Goal: Information Seeking & Learning: Learn about a topic

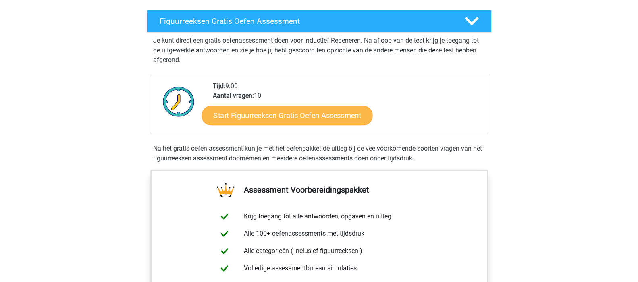
scroll to position [133, 0]
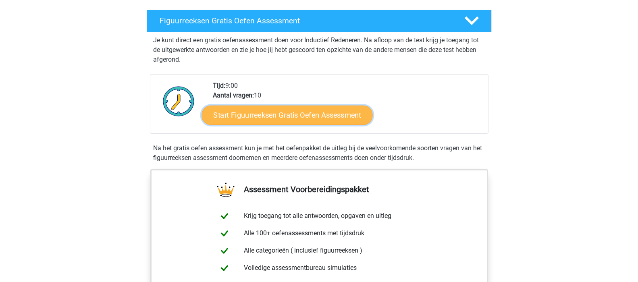
click at [297, 119] on link "Start Figuurreeksen Gratis Oefen Assessment" at bounding box center [286, 114] width 171 height 19
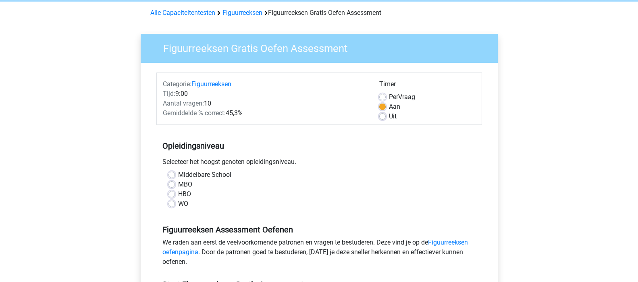
scroll to position [46, 0]
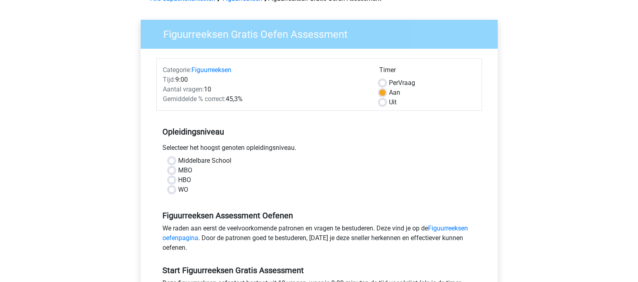
click at [178, 171] on label "MBO" at bounding box center [185, 171] width 14 height 10
click at [170, 171] on input "MBO" at bounding box center [171, 170] width 6 height 8
radio input "true"
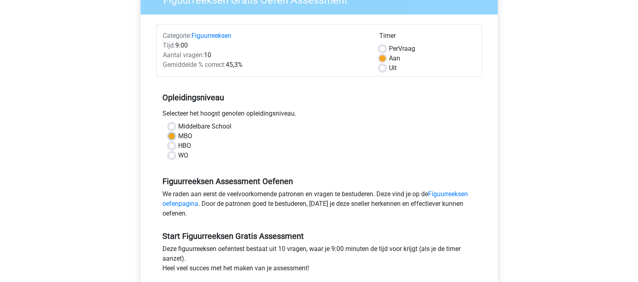
scroll to position [81, 0]
click at [446, 193] on link "Figuurreeksen oefenpagina" at bounding box center [314, 198] width 305 height 17
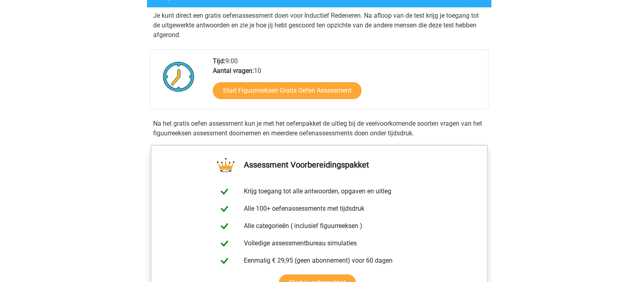
scroll to position [125, 0]
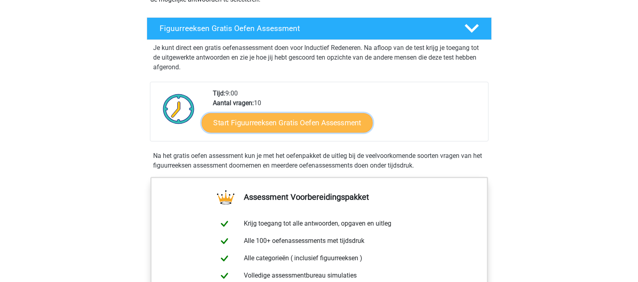
click at [313, 120] on link "Start Figuurreeksen Gratis Oefen Assessment" at bounding box center [286, 122] width 171 height 19
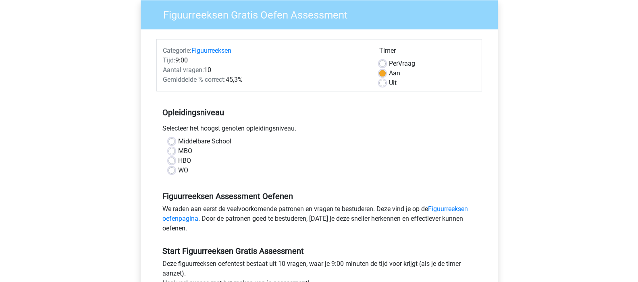
scroll to position [66, 0]
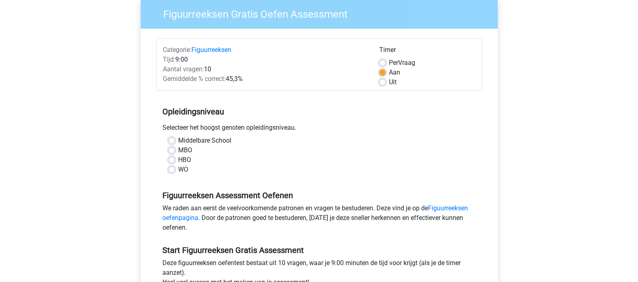
click at [178, 150] on label "MBO" at bounding box center [185, 150] width 14 height 10
click at [171, 150] on input "MBO" at bounding box center [171, 149] width 6 height 8
radio input "true"
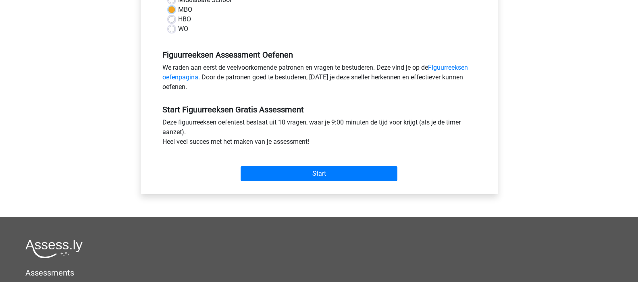
scroll to position [211, 0]
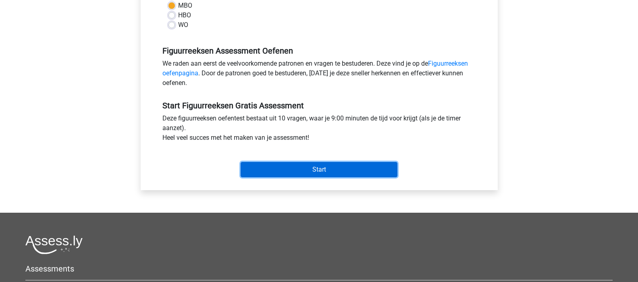
click at [278, 163] on input "Start" at bounding box center [319, 169] width 157 height 15
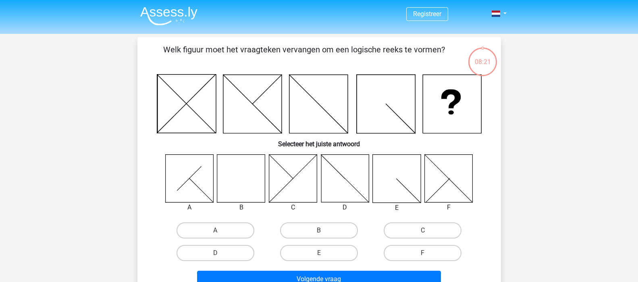
click at [437, 180] on icon at bounding box center [448, 178] width 48 height 48
click at [407, 249] on label "F" at bounding box center [423, 253] width 78 height 16
click at [423, 253] on input "F" at bounding box center [425, 255] width 5 height 5
radio input "true"
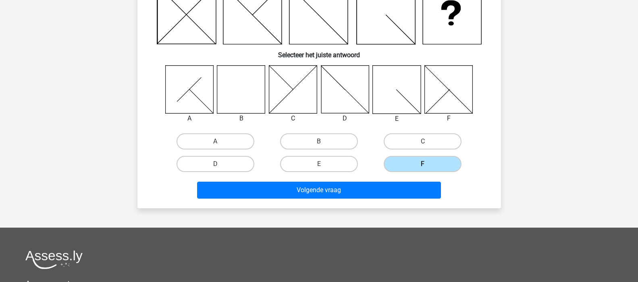
scroll to position [89, 0]
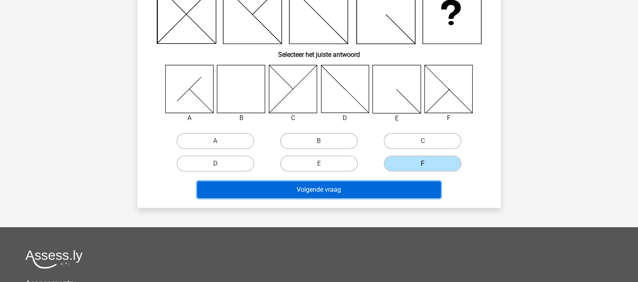
click at [355, 195] on button "Volgende vraag" at bounding box center [319, 189] width 244 height 17
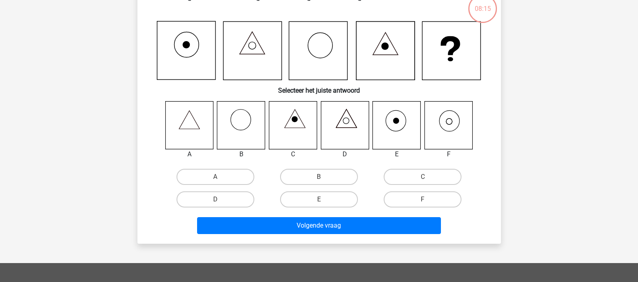
scroll to position [37, 0]
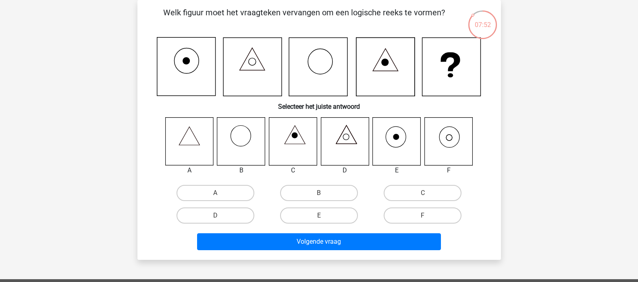
click at [451, 135] on icon at bounding box center [449, 138] width 6 height 6
click at [405, 211] on label "F" at bounding box center [423, 216] width 78 height 16
click at [423, 216] on input "F" at bounding box center [425, 218] width 5 height 5
radio input "true"
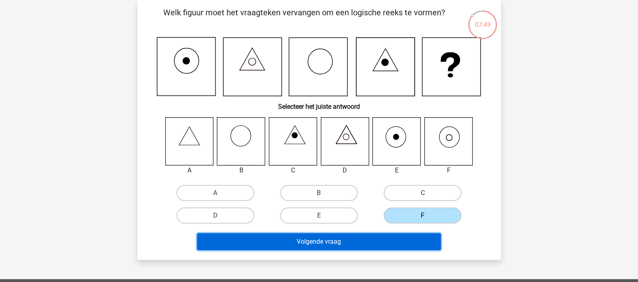
click at [333, 243] on button "Volgende vraag" at bounding box center [319, 241] width 244 height 17
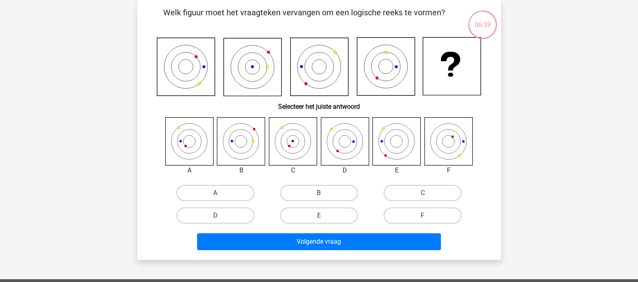
click at [118, 104] on div "Registreer Nederlands English" at bounding box center [319, 227] width 638 height 529
click at [195, 141] on icon at bounding box center [189, 141] width 48 height 48
click at [202, 193] on label "A" at bounding box center [215, 193] width 78 height 16
click at [215, 193] on input "A" at bounding box center [217, 195] width 5 height 5
radio input "true"
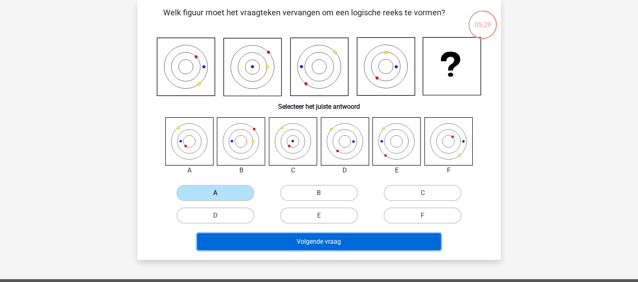
click at [271, 245] on button "Volgende vraag" at bounding box center [319, 241] width 244 height 17
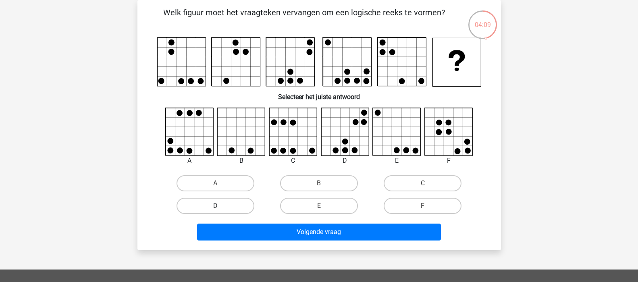
click at [215, 202] on label "D" at bounding box center [215, 206] width 78 height 16
click at [215, 206] on input "D" at bounding box center [217, 208] width 5 height 5
radio input "true"
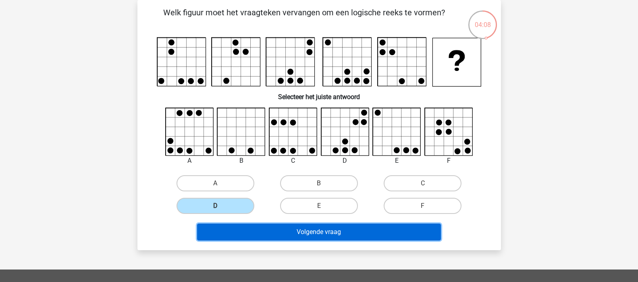
click at [318, 237] on button "Volgende vraag" at bounding box center [319, 232] width 244 height 17
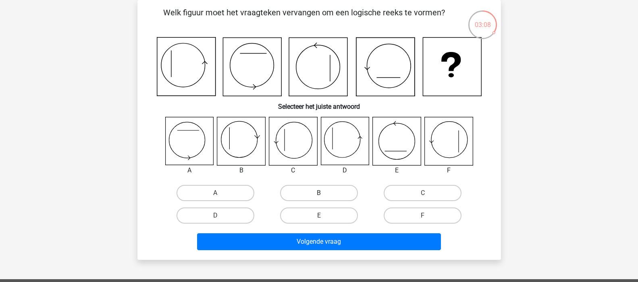
click at [313, 192] on label "B" at bounding box center [319, 193] width 78 height 16
click at [319, 193] on input "B" at bounding box center [321, 195] width 5 height 5
radio input "true"
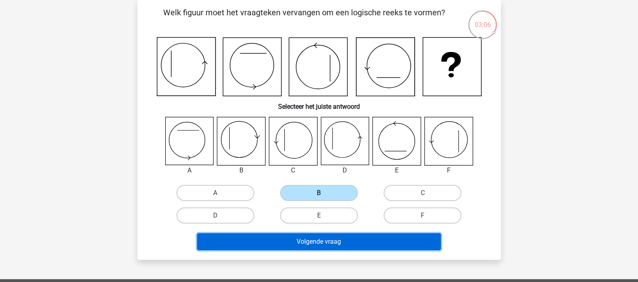
click at [343, 241] on button "Volgende vraag" at bounding box center [319, 241] width 244 height 17
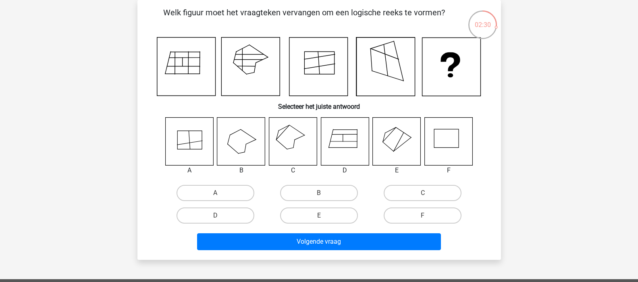
click at [347, 137] on icon at bounding box center [345, 141] width 48 height 48
click at [241, 214] on label "D" at bounding box center [215, 216] width 78 height 16
click at [220, 216] on input "D" at bounding box center [217, 218] width 5 height 5
radio input "true"
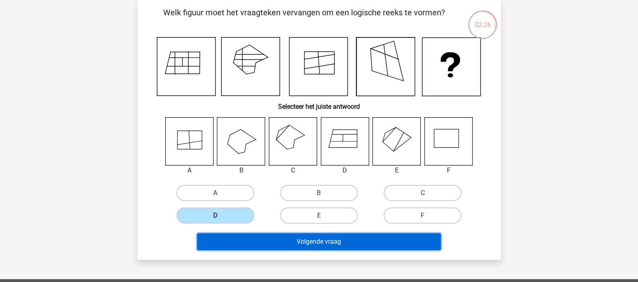
click at [281, 242] on button "Volgende vraag" at bounding box center [319, 241] width 244 height 17
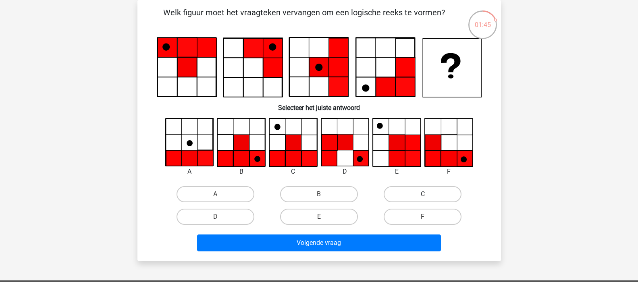
click at [404, 190] on label "C" at bounding box center [423, 194] width 78 height 16
click at [423, 194] on input "C" at bounding box center [425, 196] width 5 height 5
radio input "true"
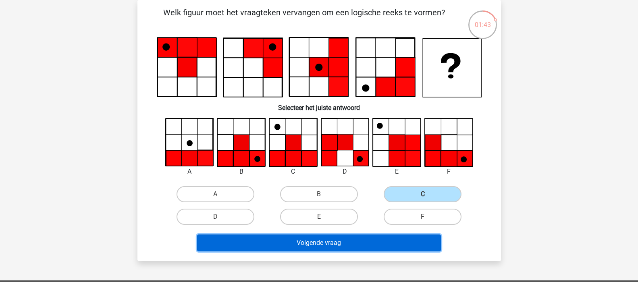
click at [345, 245] on button "Volgende vraag" at bounding box center [319, 243] width 244 height 17
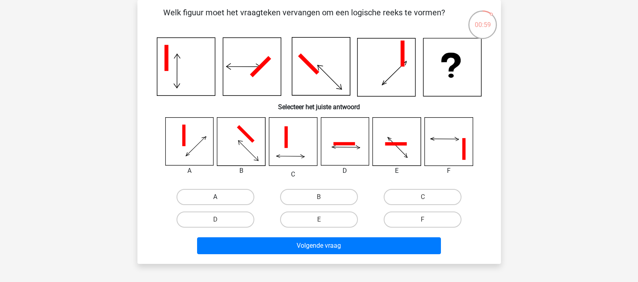
click at [214, 197] on label "A" at bounding box center [215, 197] width 78 height 16
click at [215, 197] on input "A" at bounding box center [217, 199] width 5 height 5
radio input "true"
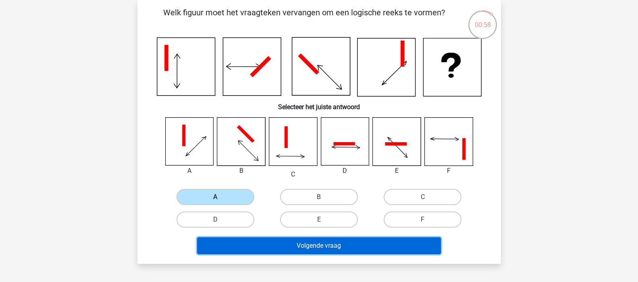
click at [287, 247] on button "Volgende vraag" at bounding box center [319, 245] width 244 height 17
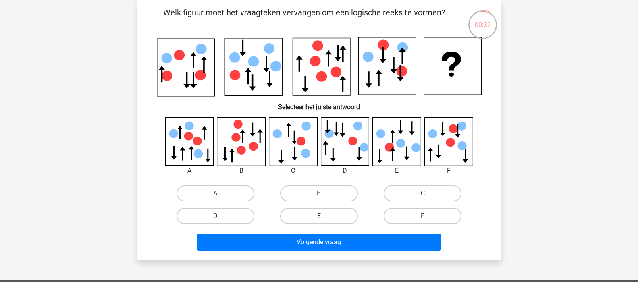
click at [313, 196] on label "B" at bounding box center [319, 193] width 78 height 16
click at [319, 196] on input "B" at bounding box center [321, 195] width 5 height 5
radio input "true"
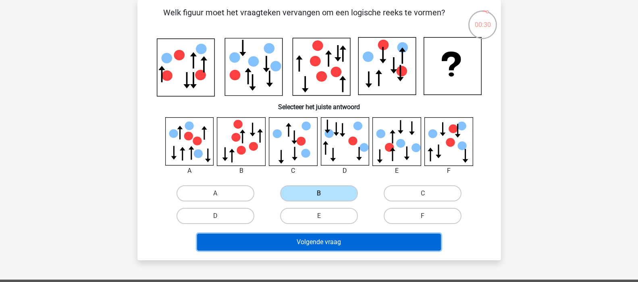
click at [313, 241] on button "Volgende vraag" at bounding box center [319, 242] width 244 height 17
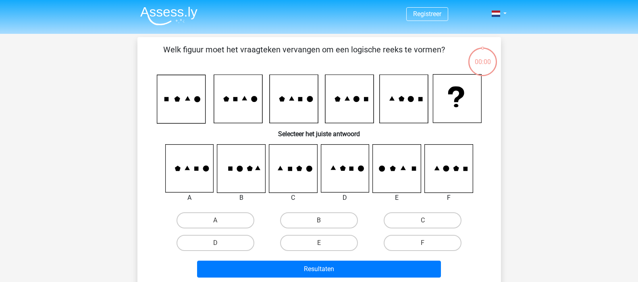
scroll to position [37, 0]
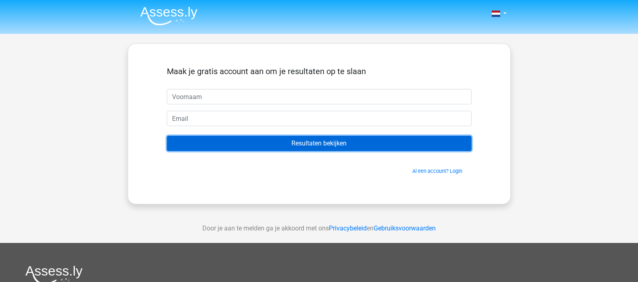
click at [295, 142] on input "Resultaten bekijken" at bounding box center [319, 143] width 305 height 15
